Goal: Task Accomplishment & Management: Use online tool/utility

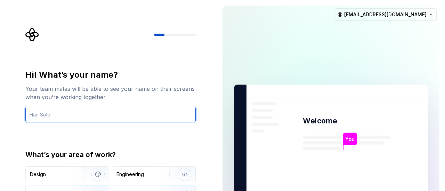
click at [84, 113] on input "text" at bounding box center [110, 114] width 170 height 15
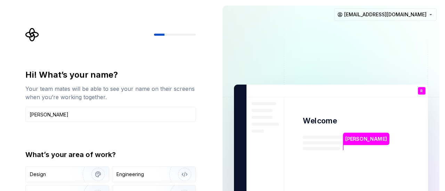
click at [150, 148] on div "Hi! What’s your name? Your team mates will be able to see your name on their sc…" at bounding box center [110, 148] width 170 height 158
click at [85, 112] on input "[PERSON_NAME]" at bounding box center [110, 114] width 170 height 15
click at [147, 145] on div "Hi! What’s your name? Your team mates will be able to see your name on their sc…" at bounding box center [110, 148] width 170 height 158
click at [99, 173] on img "button" at bounding box center [93, 174] width 44 height 47
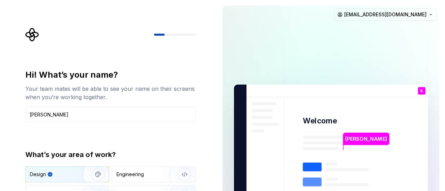
click at [99, 173] on img "button" at bounding box center [93, 174] width 44 height 47
click at [141, 166] on div "What’s your area of work? Design Engineering Product Marketing and brand Other" at bounding box center [110, 188] width 170 height 77
click at [101, 173] on img "button" at bounding box center [93, 174] width 44 height 47
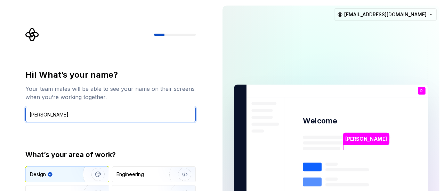
click at [115, 113] on input "[PERSON_NAME]" at bounding box center [110, 114] width 170 height 15
type input "[PERSON_NAME]"
click at [117, 118] on input "[PERSON_NAME]" at bounding box center [110, 114] width 170 height 15
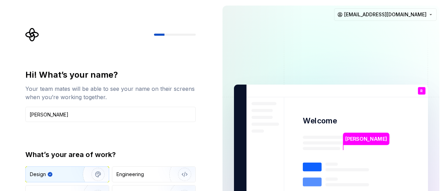
click at [145, 151] on div "What’s your area of work?" at bounding box center [110, 155] width 170 height 10
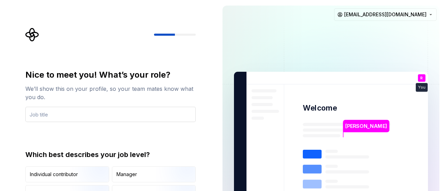
click at [74, 115] on input "text" at bounding box center [110, 114] width 170 height 15
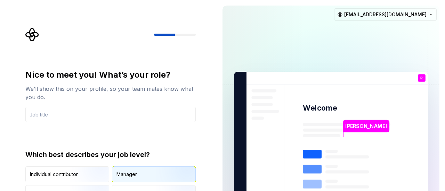
click at [142, 175] on div "Manager" at bounding box center [153, 174] width 83 height 15
click at [74, 112] on input "text" at bounding box center [110, 114] width 170 height 15
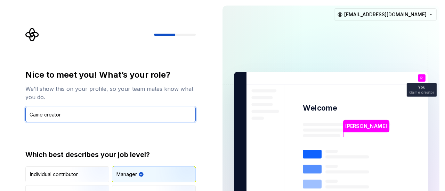
type input "Game creator"
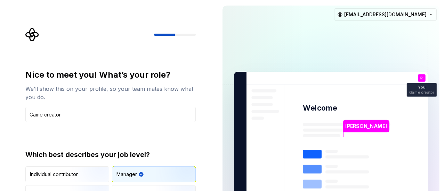
click at [130, 136] on div "Nice to meet you! What’s your role? We’ll show this on your profile, so your te…" at bounding box center [110, 135] width 170 height 132
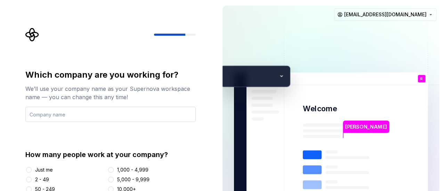
click at [70, 116] on input "text" at bounding box center [110, 114] width 170 height 15
type input "Stone_cr@ftSudioz"
click at [34, 170] on div "Just me" at bounding box center [64, 170] width 79 height 7
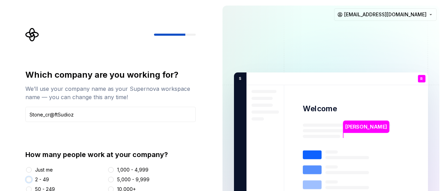
click at [29, 179] on button "2 - 49" at bounding box center [29, 180] width 6 height 6
click at [110, 190] on button "10,000+" at bounding box center [111, 190] width 6 height 6
click at [27, 172] on button "Just me" at bounding box center [29, 170] width 6 height 6
type button "Just me"
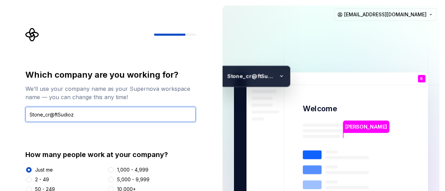
click at [95, 114] on input "Stone_cr@ftSudioz" at bounding box center [110, 114] width 170 height 15
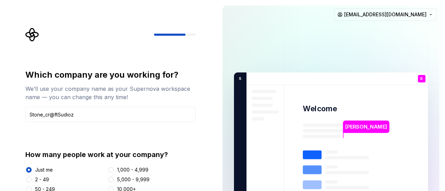
click at [156, 149] on div "Which company are you working for? We’ll use your company name as your Supernov…" at bounding box center [110, 135] width 170 height 133
drag, startPoint x: 138, startPoint y: 155, endPoint x: 94, endPoint y: 170, distance: 46.8
click at [94, 170] on div "How many people work at your company? Just me 2 - 49 50 - 249 250 - 999 1,000 -…" at bounding box center [110, 176] width 170 height 53
click at [94, 170] on div "Just me" at bounding box center [64, 170] width 79 height 7
click at [186, 118] on input "Stone_cr@ftSudioz" at bounding box center [110, 114] width 170 height 15
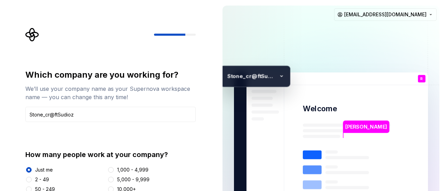
click at [182, 76] on div "Which company are you working for?" at bounding box center [110, 74] width 170 height 11
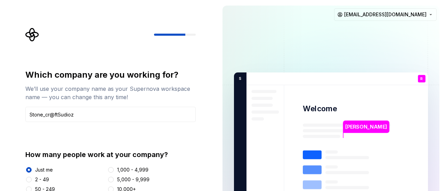
drag, startPoint x: 185, startPoint y: 34, endPoint x: 213, endPoint y: 34, distance: 27.4
click at [213, 34] on div "Which company are you working for? We’ll use your company name as your Supernov…" at bounding box center [108, 144] width 217 height 289
drag, startPoint x: 444, startPoint y: 88, endPoint x: 444, endPoint y: 41, distance: 47.2
click at [444, 41] on div "[PERSON_NAME] Welcome R You Game creator T B +3 S tone_cr@ftSudioz [PERSON_NAME…" at bounding box center [331, 144] width 228 height 289
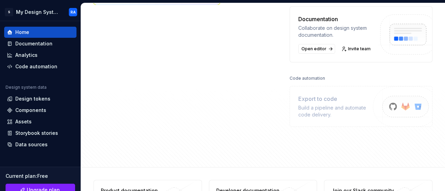
scroll to position [171, 0]
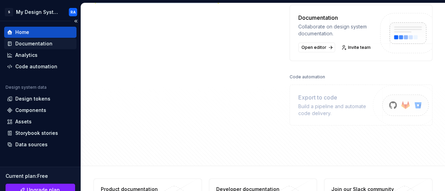
click at [43, 46] on div "Documentation" at bounding box center [33, 43] width 37 height 7
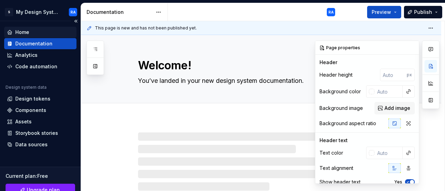
click at [28, 27] on div "Home" at bounding box center [40, 32] width 72 height 11
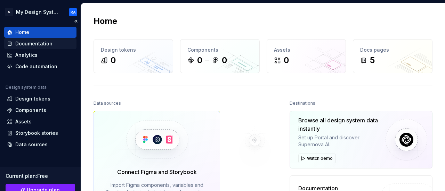
click at [31, 44] on div "Documentation" at bounding box center [33, 43] width 37 height 7
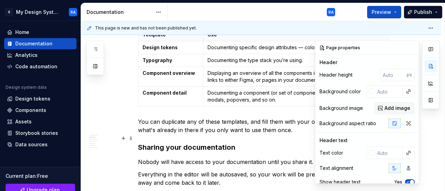
scroll to position [227, 0]
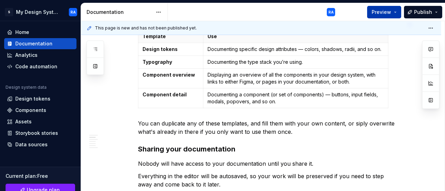
click at [392, 11] on button "Preview" at bounding box center [384, 12] width 34 height 13
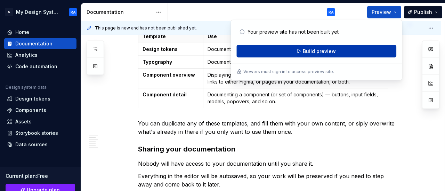
click at [289, 52] on button "Build preview" at bounding box center [316, 51] width 160 height 13
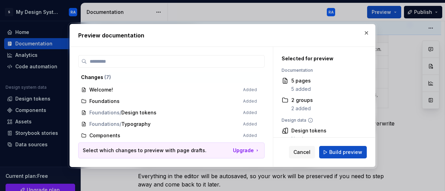
click at [110, 92] on span "Welcome! Added" at bounding box center [168, 89] width 181 height 11
click at [347, 151] on span "Build preview" at bounding box center [345, 152] width 33 height 7
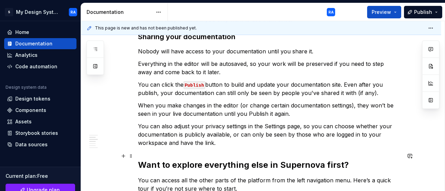
type textarea "*"
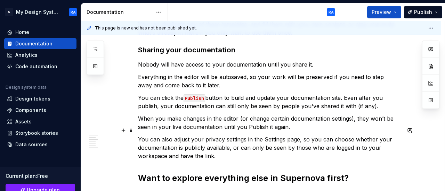
scroll to position [325, 0]
